Goal: Transaction & Acquisition: Purchase product/service

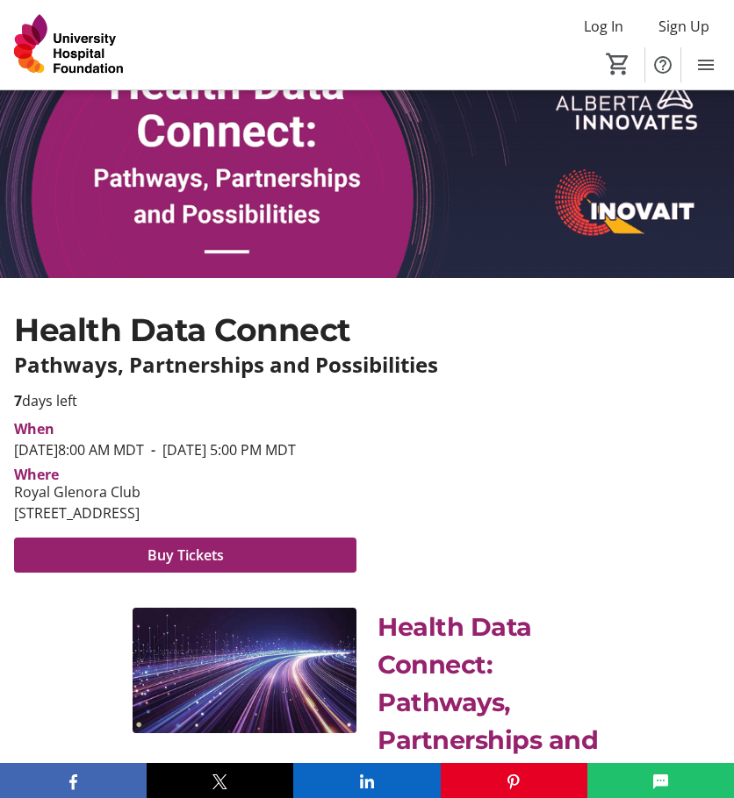
scroll to position [263, 0]
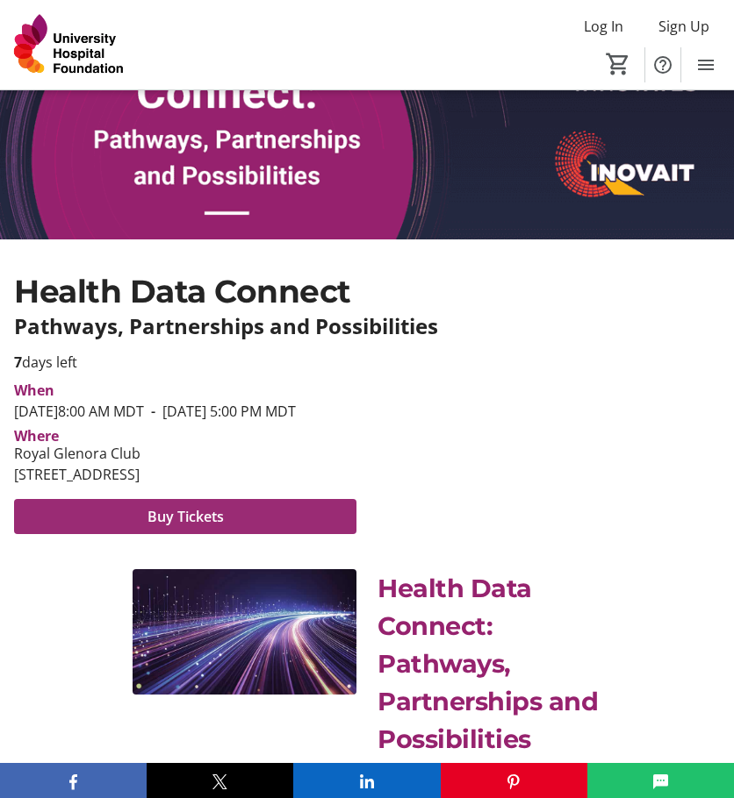
click at [272, 538] on span at bounding box center [185, 517] width 342 height 42
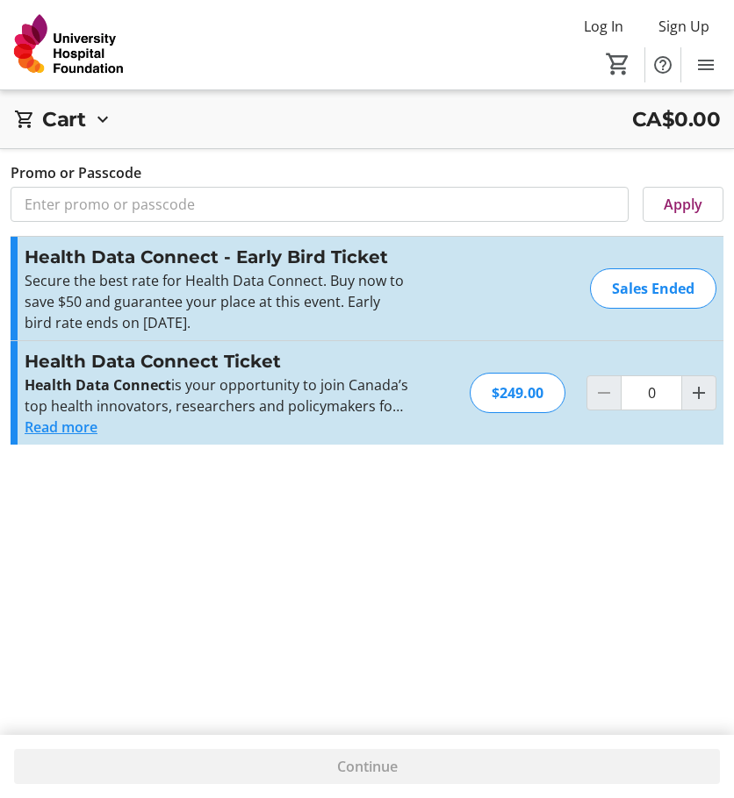
click at [77, 427] on button "Read more" at bounding box center [61, 427] width 73 height 21
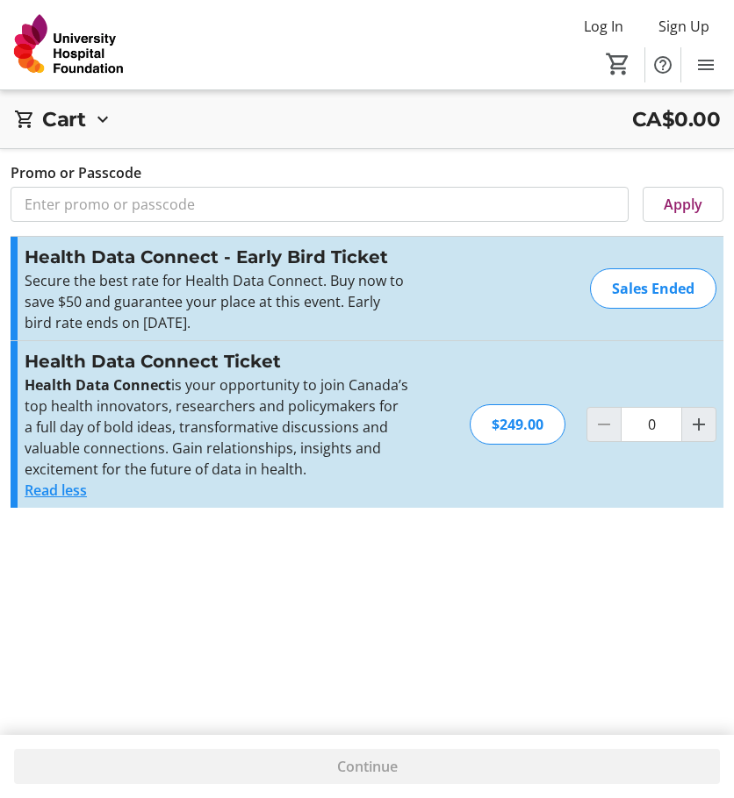
click at [522, 428] on div "$249.00" at bounding box center [517, 424] width 96 height 40
click at [700, 423] on mat-icon "Increment by one" at bounding box center [698, 424] width 21 height 21
type input "2"
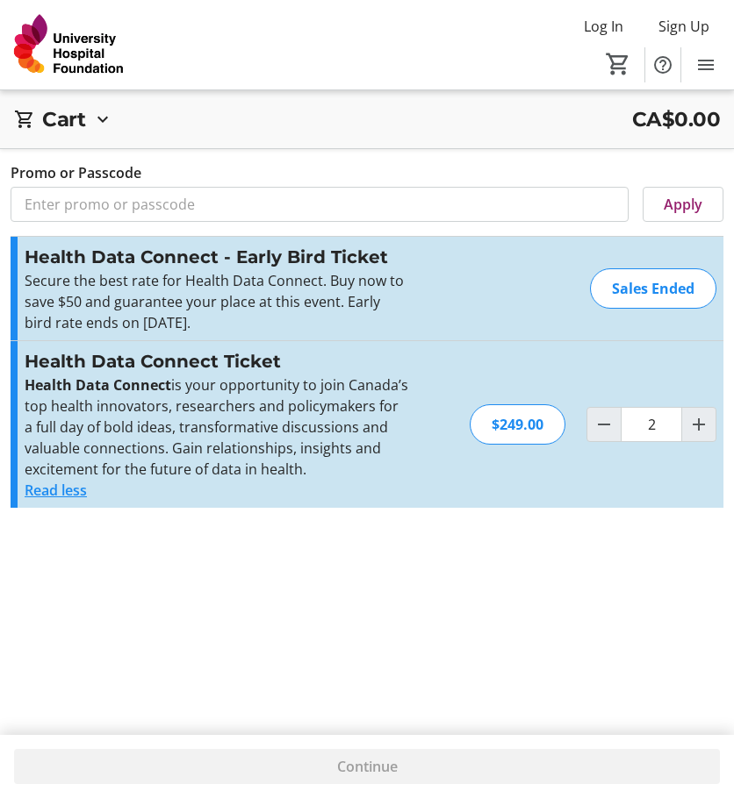
click at [505, 424] on div "$249.00" at bounding box center [517, 424] width 96 height 40
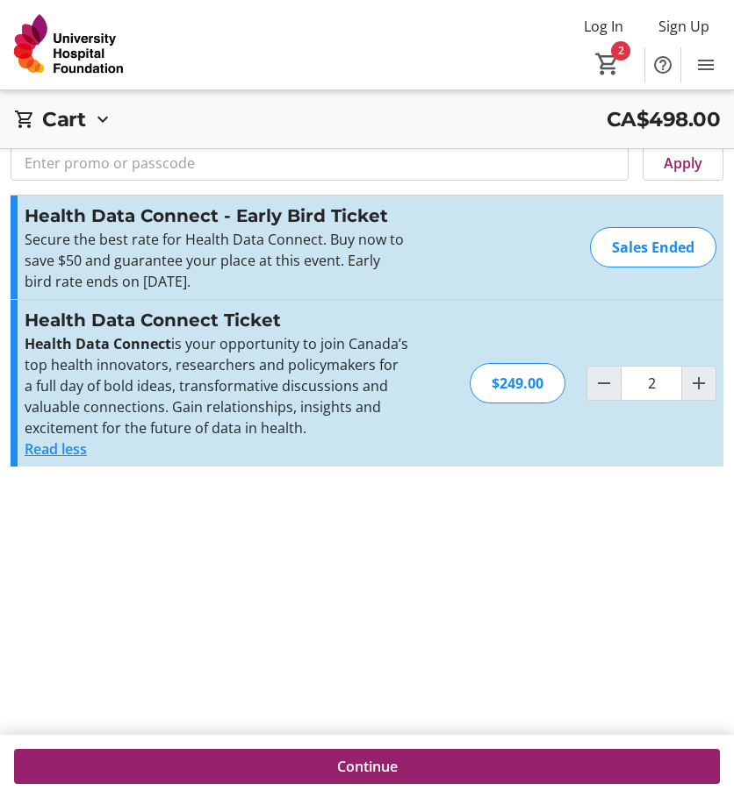
scroll to position [63, 0]
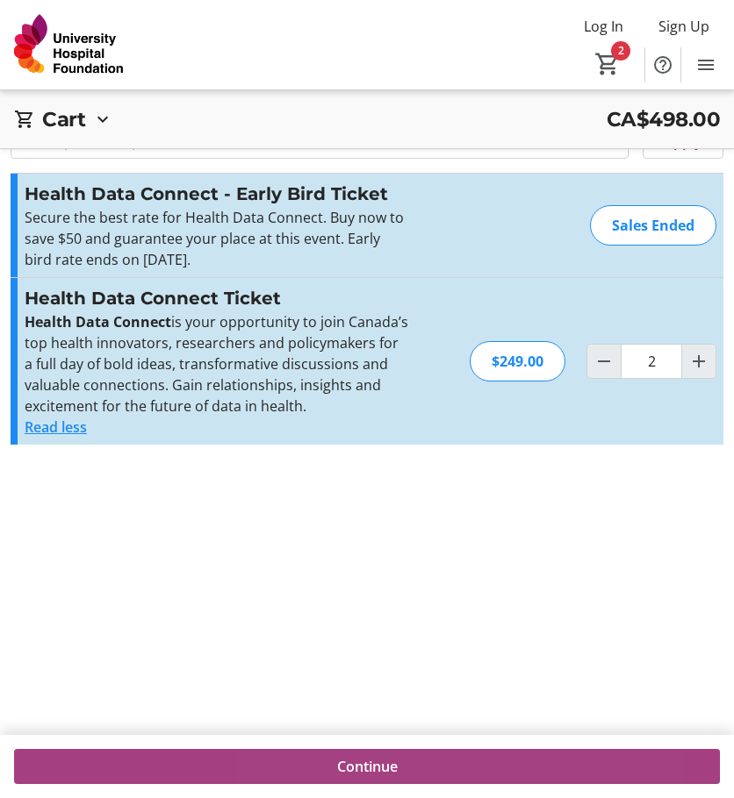
click at [427, 761] on span at bounding box center [366, 767] width 705 height 42
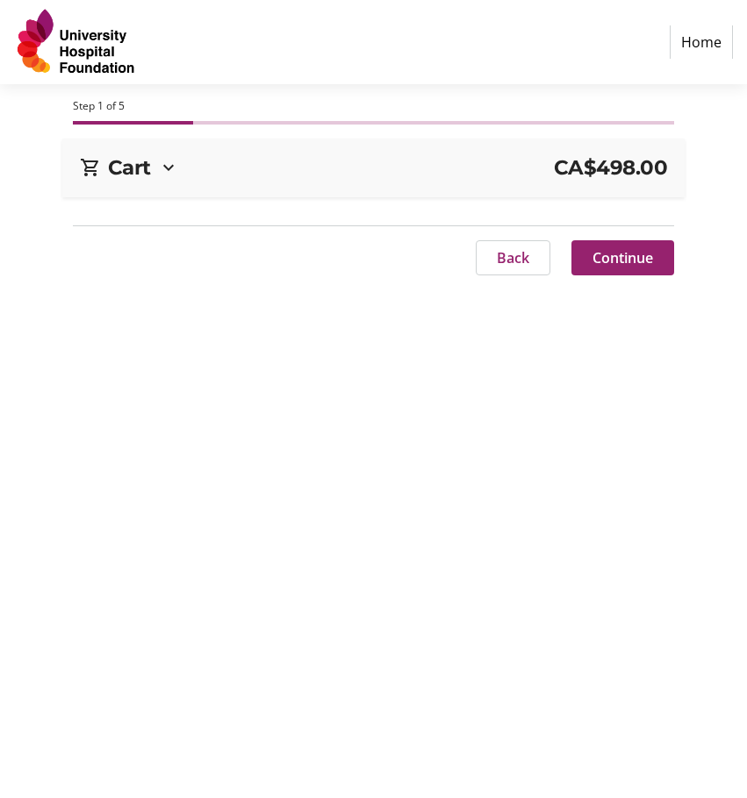
select select "CA"
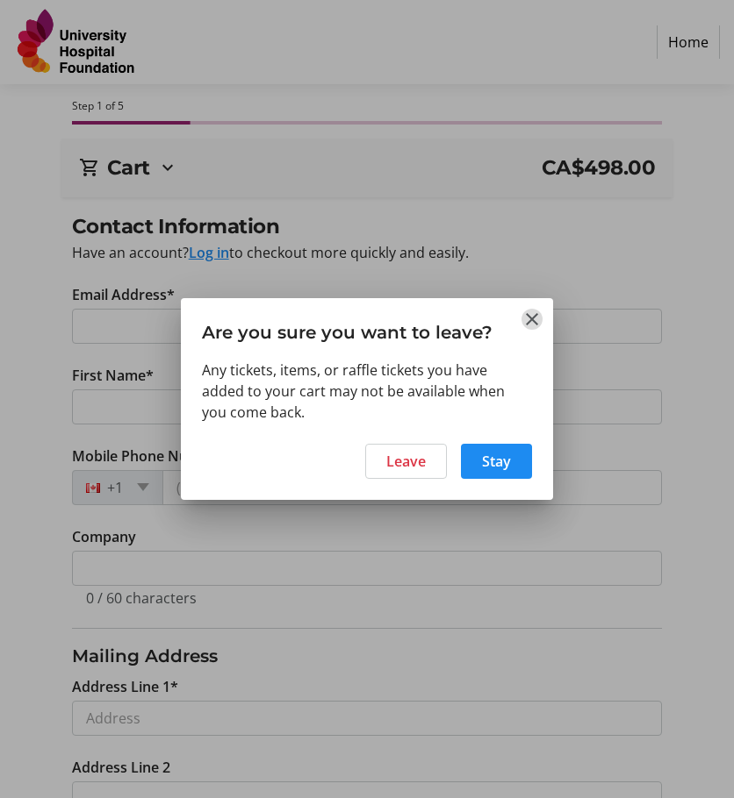
click at [529, 319] on mat-icon "Close" at bounding box center [531, 319] width 21 height 21
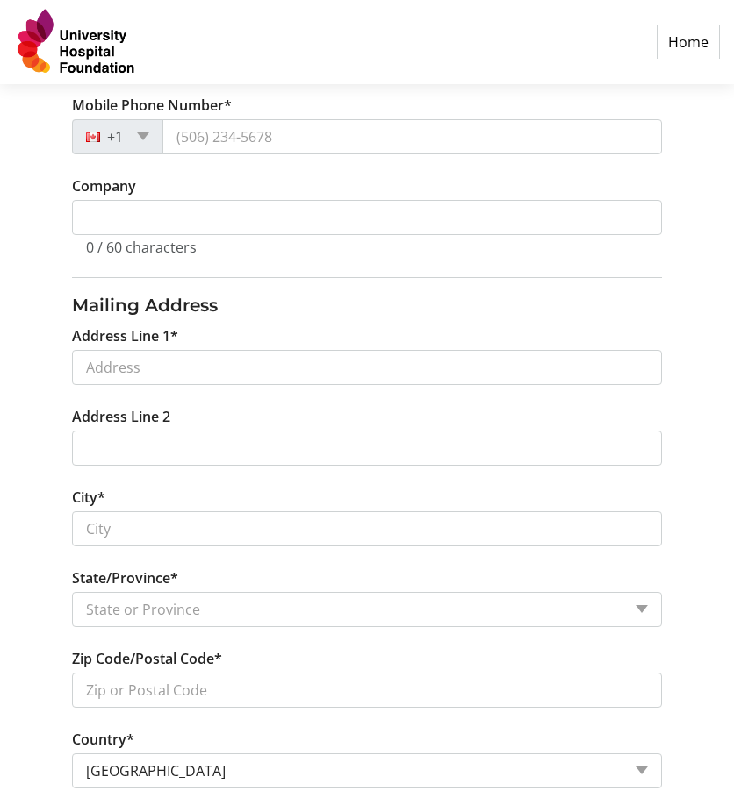
scroll to position [462, 0]
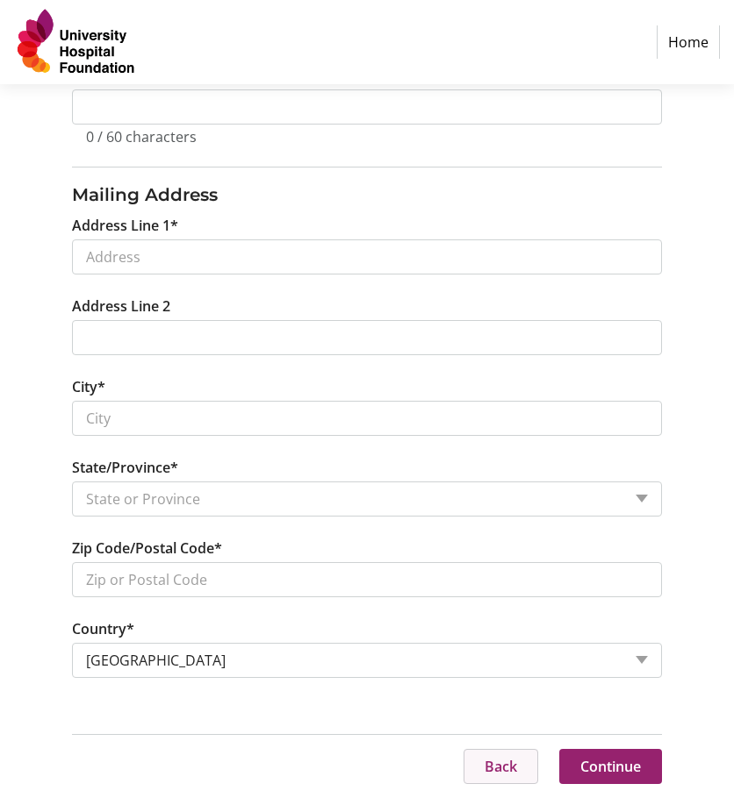
click at [491, 778] on span at bounding box center [500, 767] width 73 height 42
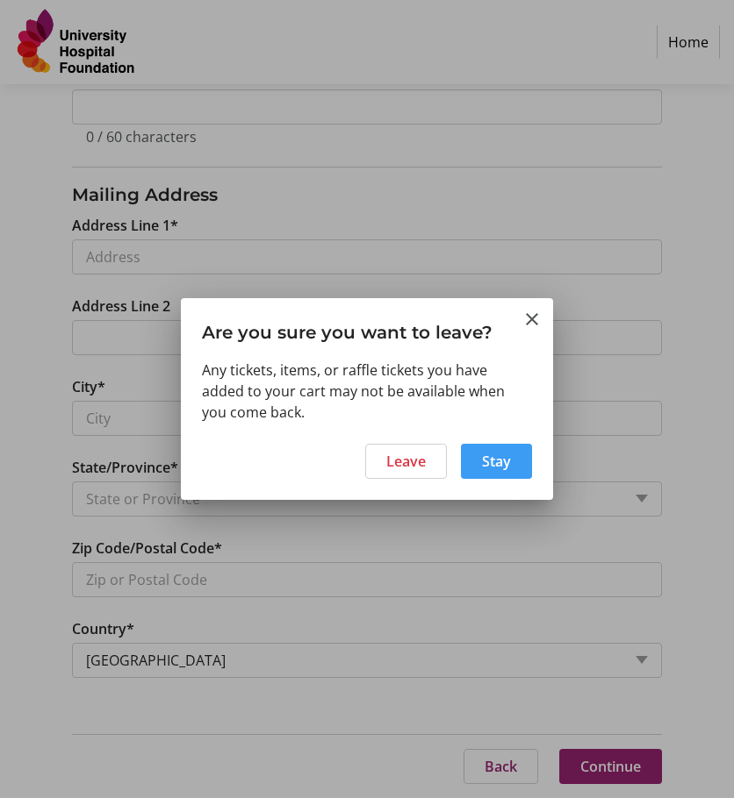
click at [505, 464] on span "Stay" at bounding box center [496, 461] width 29 height 21
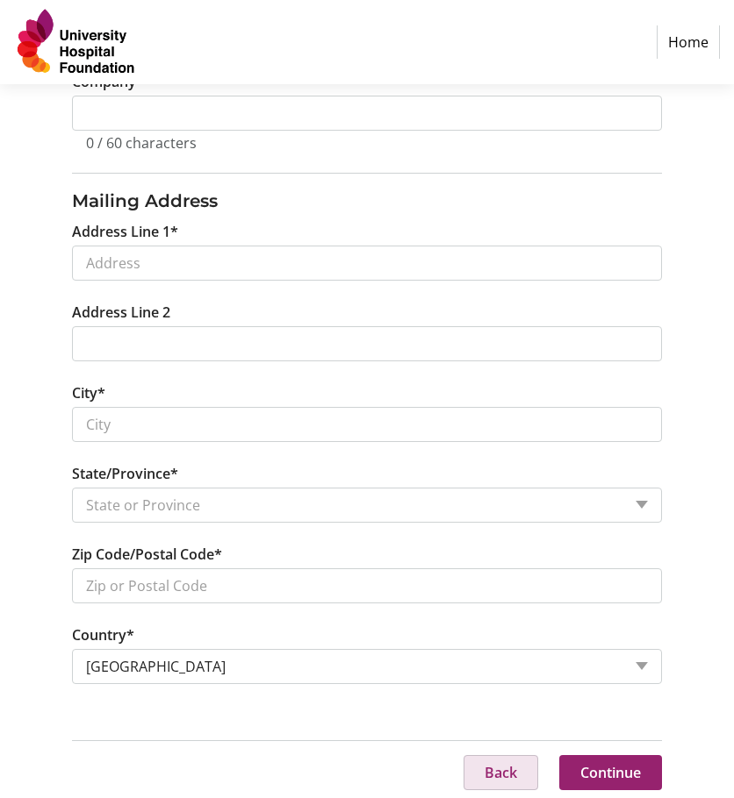
scroll to position [462, 0]
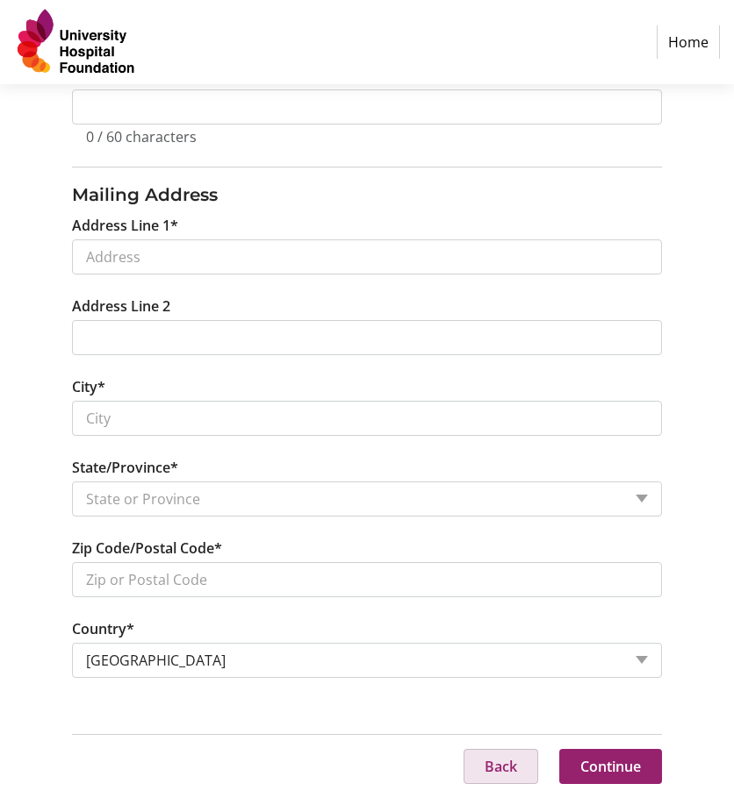
click at [482, 769] on span at bounding box center [500, 767] width 73 height 42
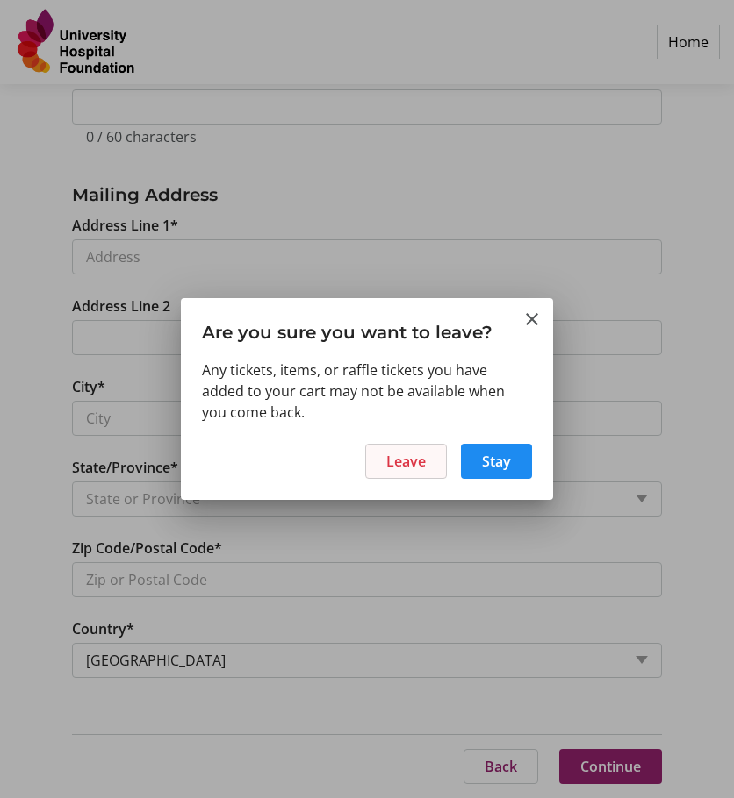
click at [392, 457] on span "Leave" at bounding box center [405, 461] width 39 height 21
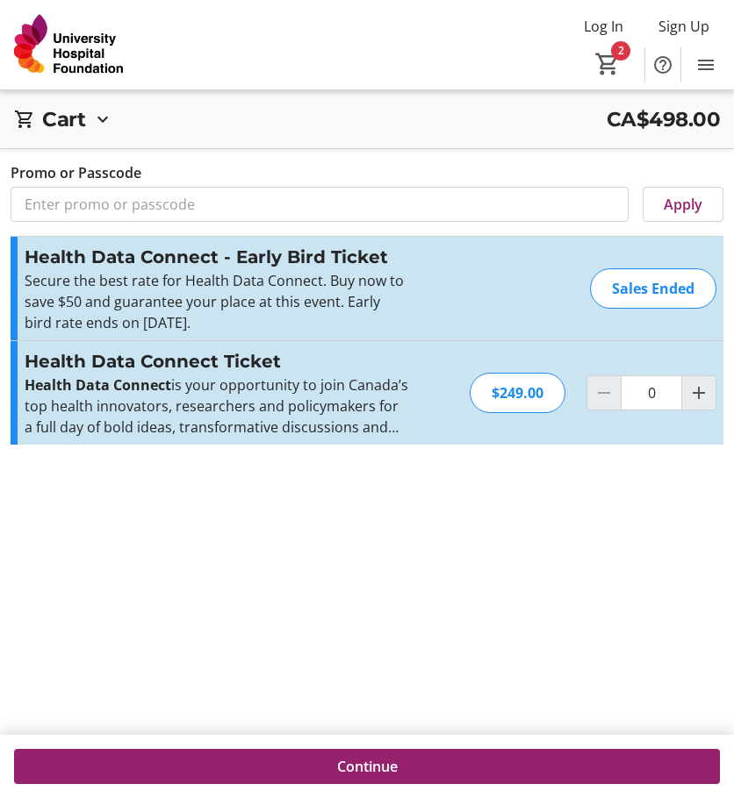
type input "2"
click at [81, 422] on button "Read more" at bounding box center [61, 427] width 73 height 21
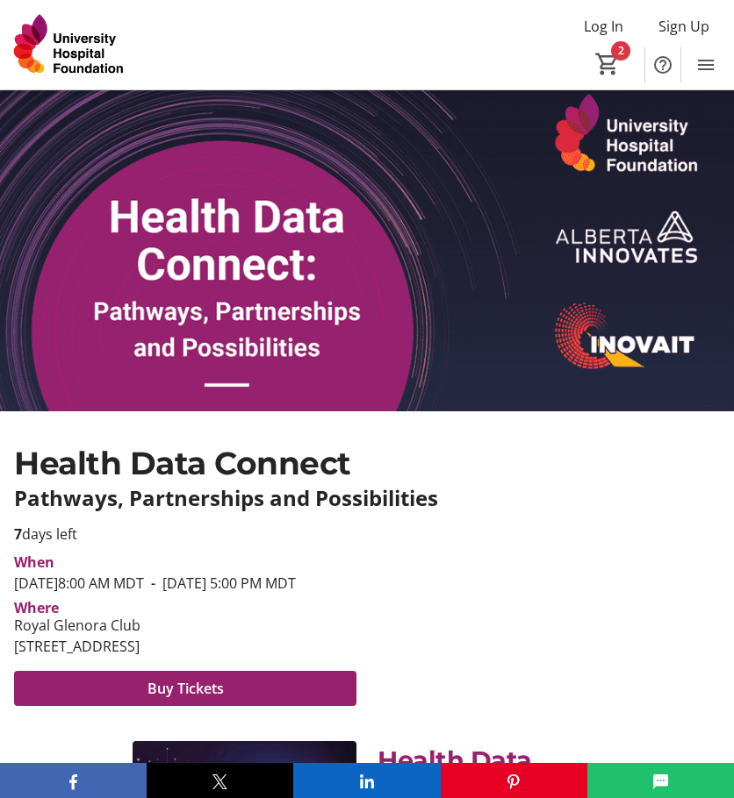
scroll to position [175, 0]
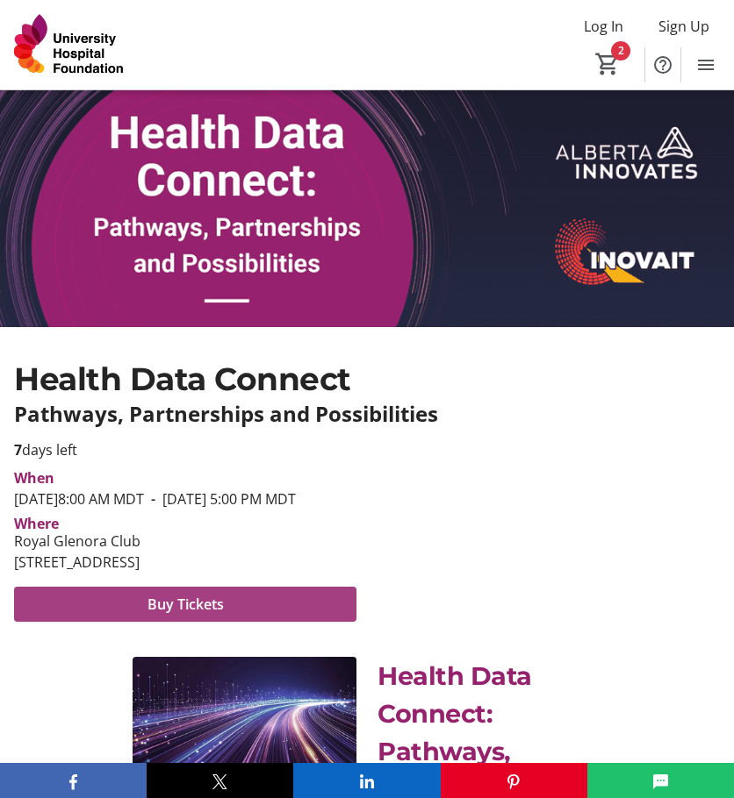
click at [227, 626] on span at bounding box center [185, 604] width 342 height 42
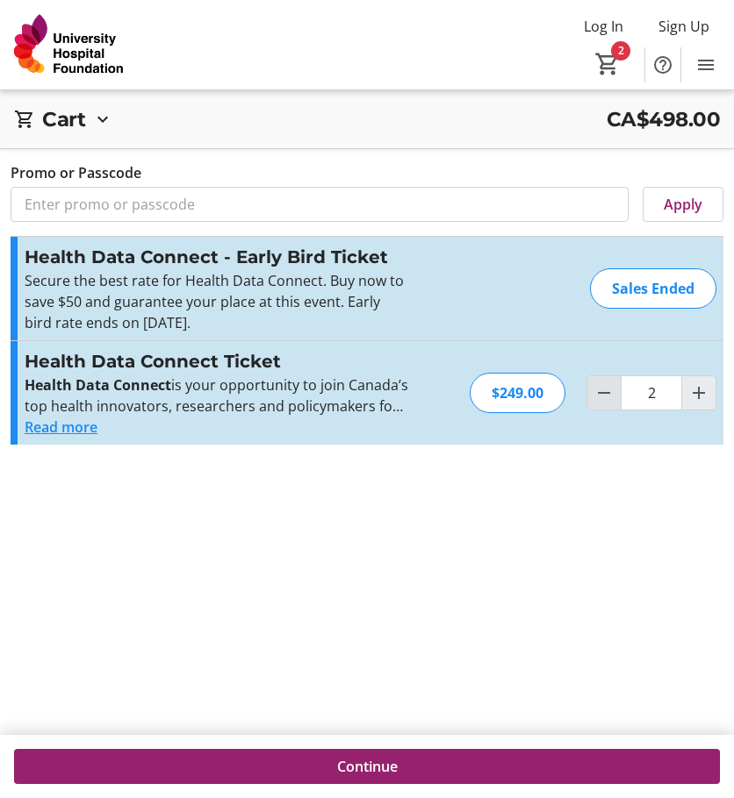
click at [607, 403] on mat-icon "Decrement by one" at bounding box center [603, 393] width 21 height 21
type input "1"
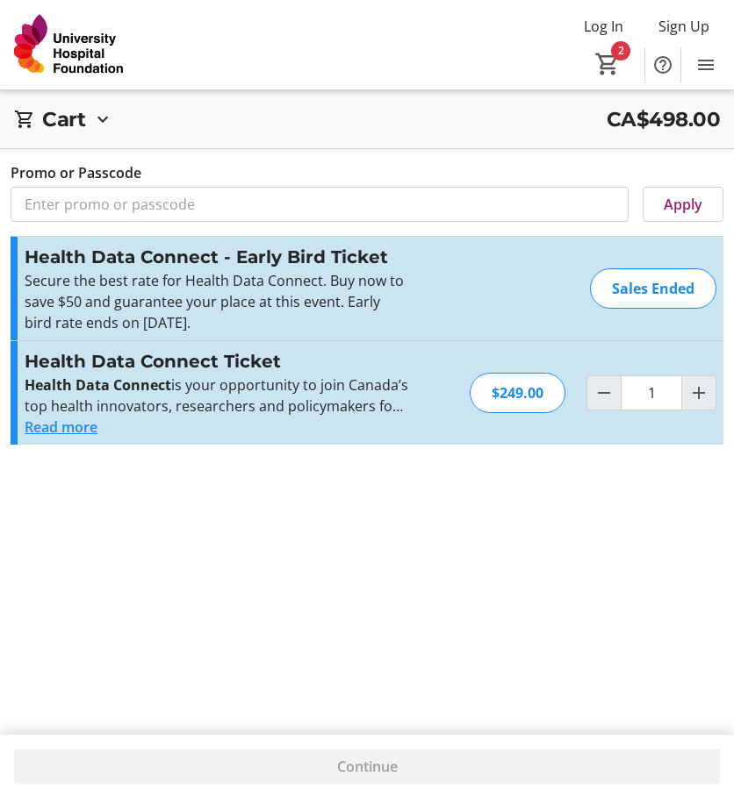
type input "1"
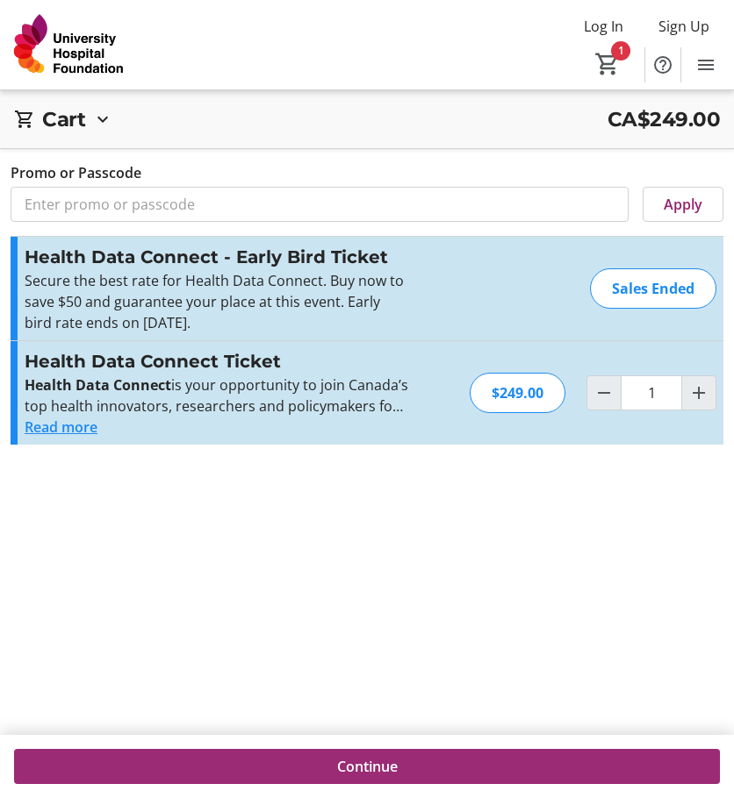
click at [348, 770] on span "Continue" at bounding box center [367, 766] width 61 height 21
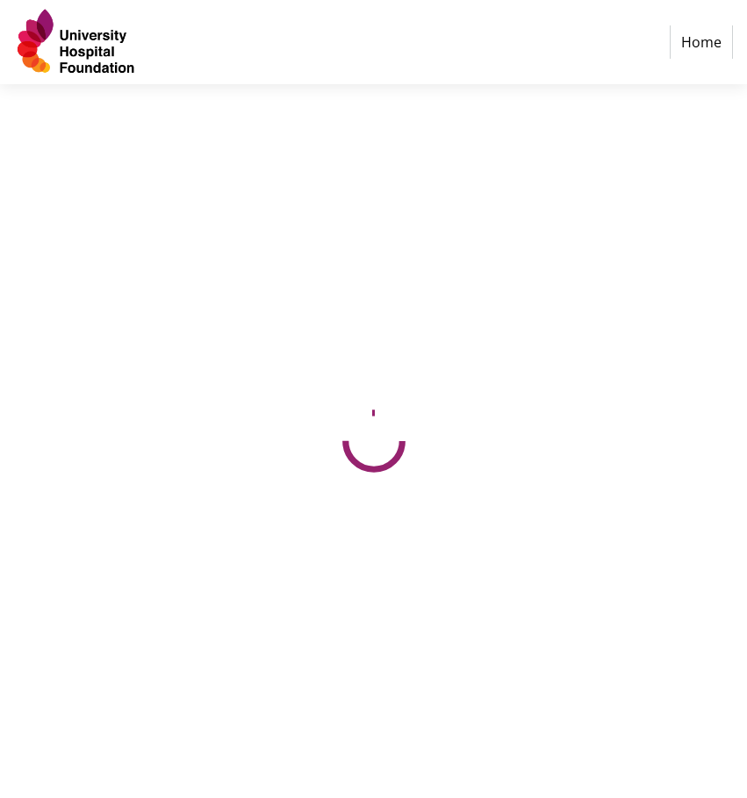
select select "CA"
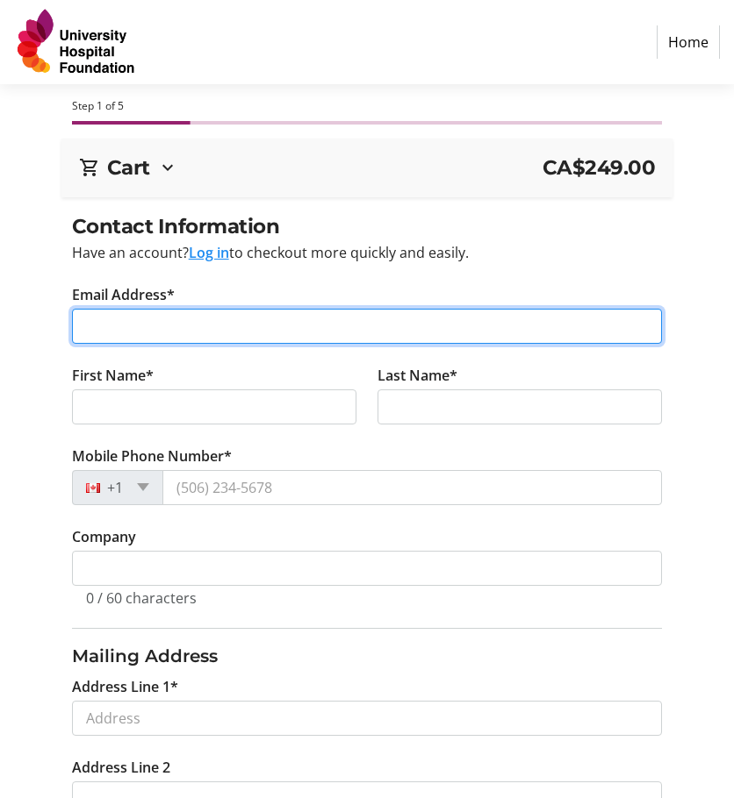
click at [184, 319] on input "Email Address*" at bounding box center [367, 326] width 591 height 35
type input "[PERSON_NAME][EMAIL_ADDRESS][PERSON_NAME][DOMAIN_NAME]"
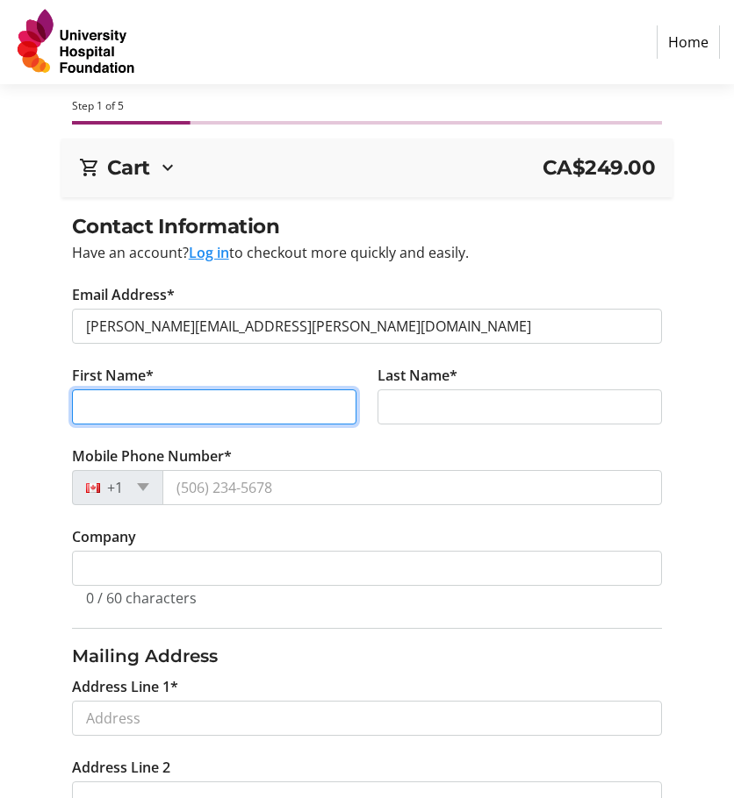
click at [269, 409] on input "First Name*" at bounding box center [214, 407] width 284 height 35
type input "[PERSON_NAME]"
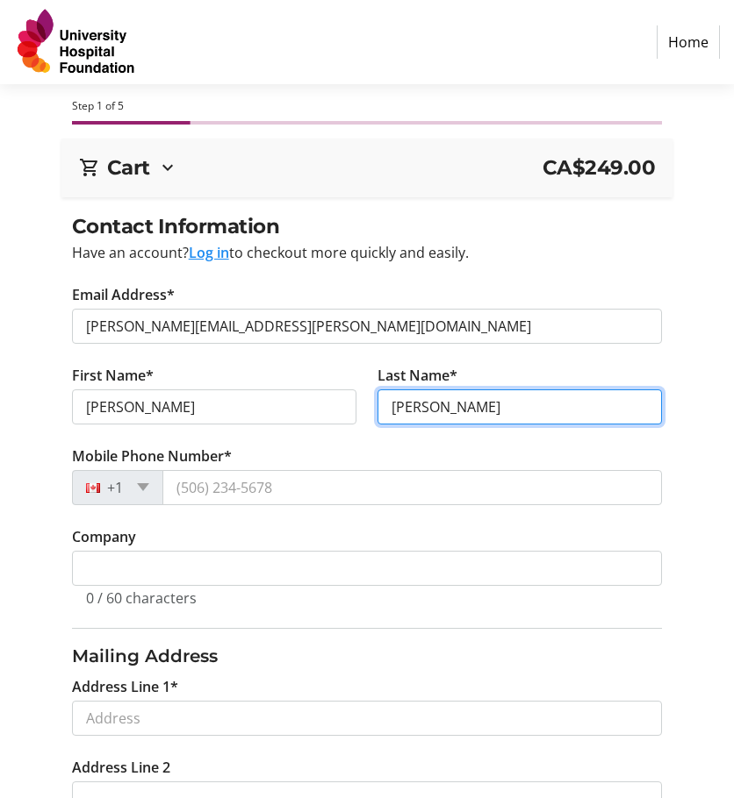
type input "[PERSON_NAME]"
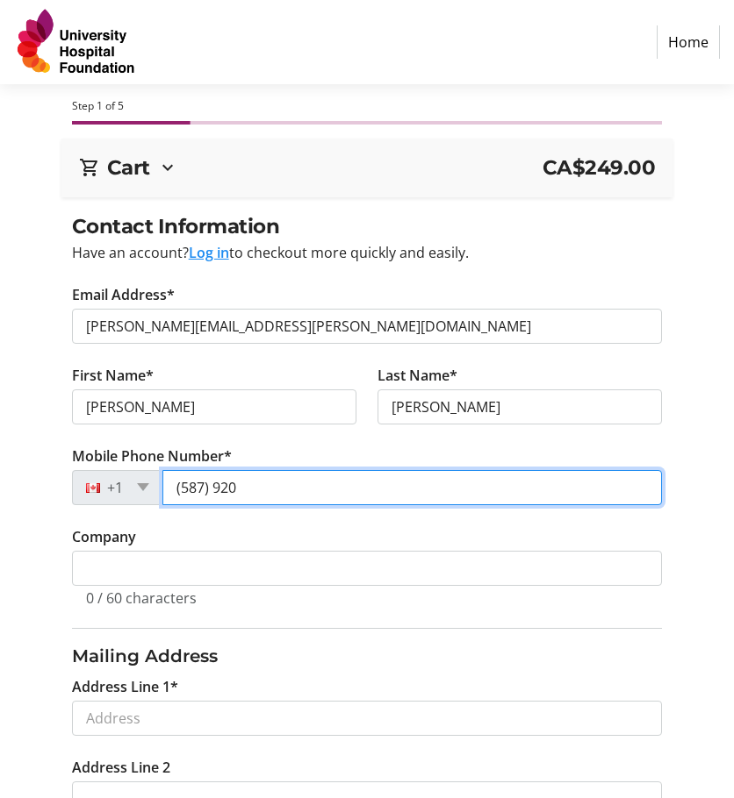
type input "(587) 920"
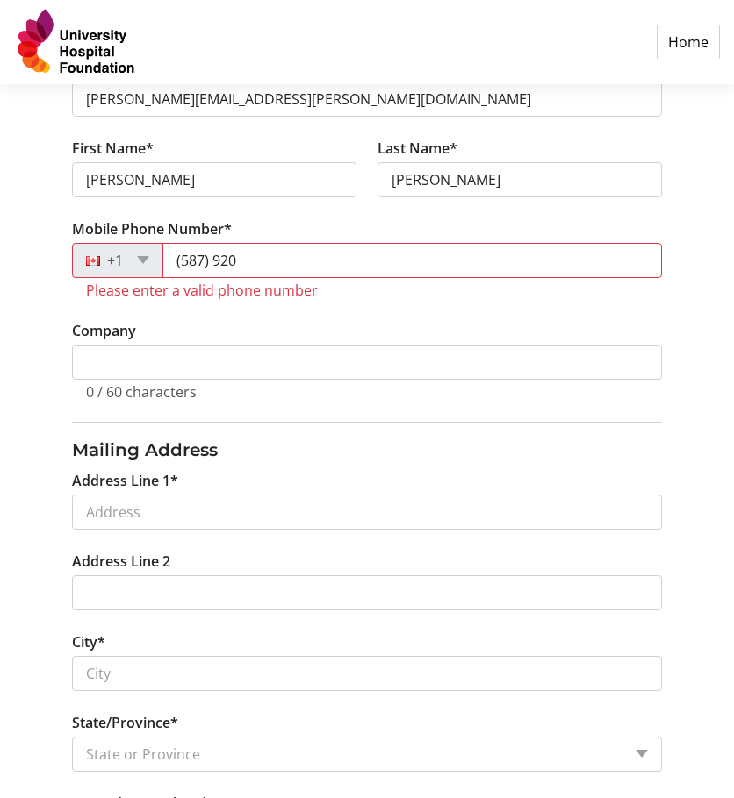
scroll to position [439, 0]
